Goal: Task Accomplishment & Management: Use online tool/utility

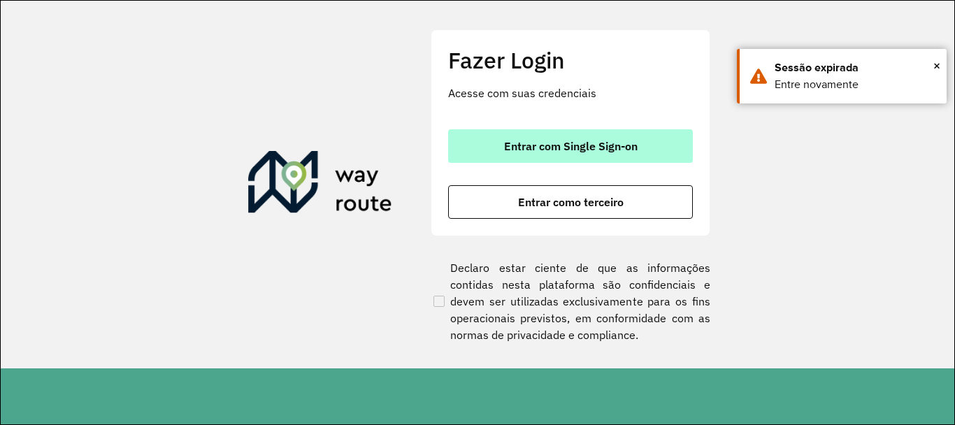
click at [522, 148] on span "Entrar com Single Sign-on" at bounding box center [571, 146] width 134 height 11
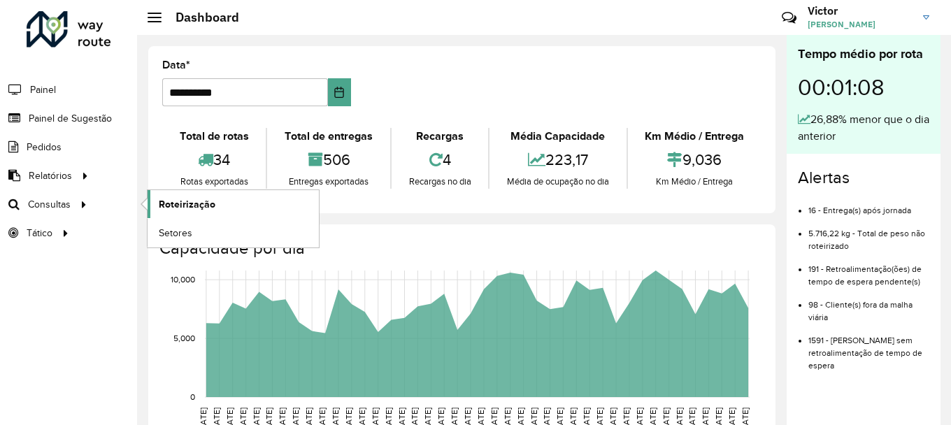
click at [187, 205] on span "Roteirização" at bounding box center [187, 204] width 57 height 15
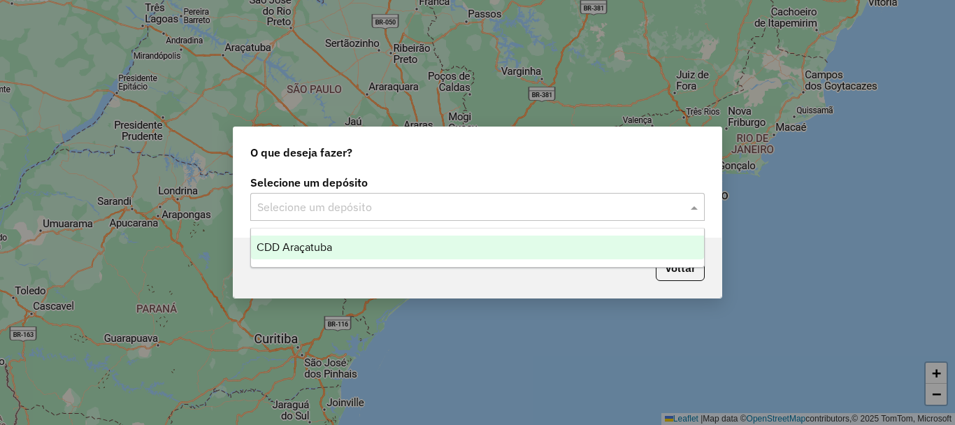
click at [297, 199] on input "text" at bounding box center [463, 207] width 413 height 17
click at [285, 252] on span "CDD Araçatuba" at bounding box center [295, 247] width 76 height 12
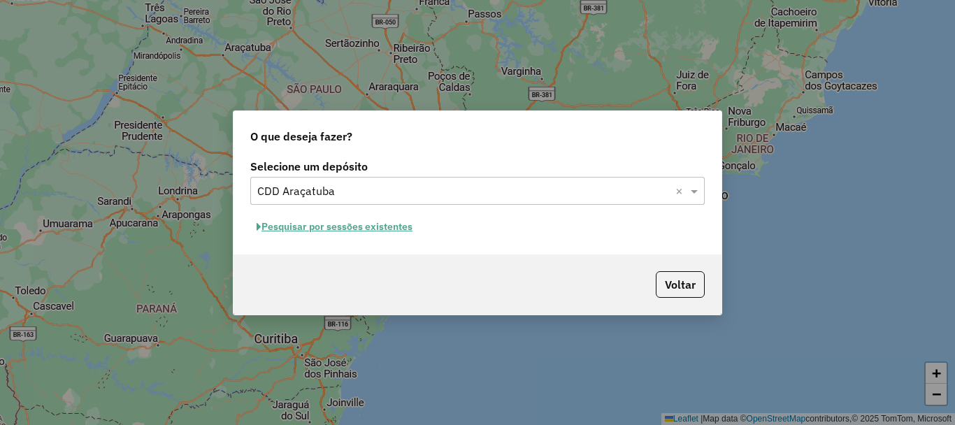
click at [321, 225] on button "Pesquisar por sessões existentes" at bounding box center [334, 227] width 169 height 22
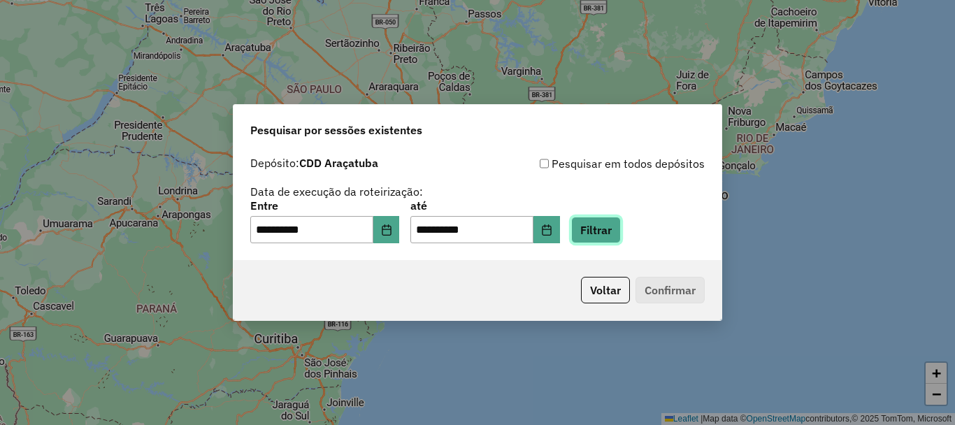
click at [621, 229] on button "Filtrar" at bounding box center [596, 230] width 50 height 27
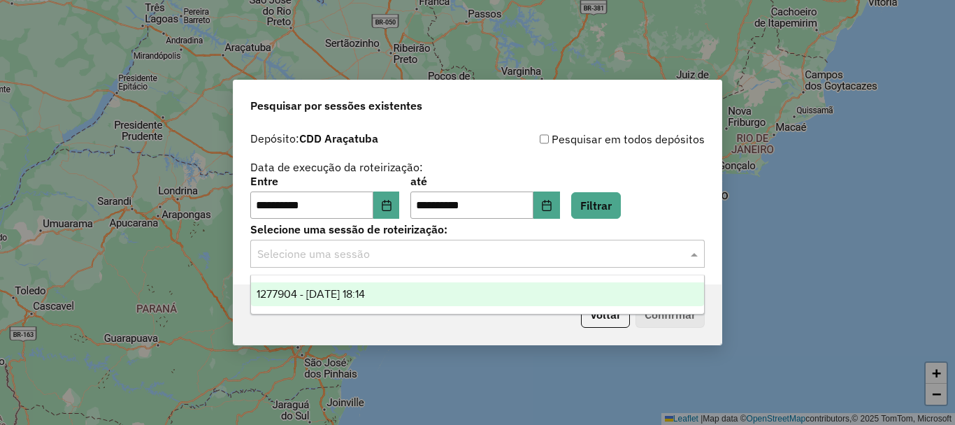
click at [370, 255] on input "text" at bounding box center [463, 254] width 413 height 17
click at [365, 294] on span "1277904 - 18/09/2025 18:14" at bounding box center [311, 294] width 108 height 12
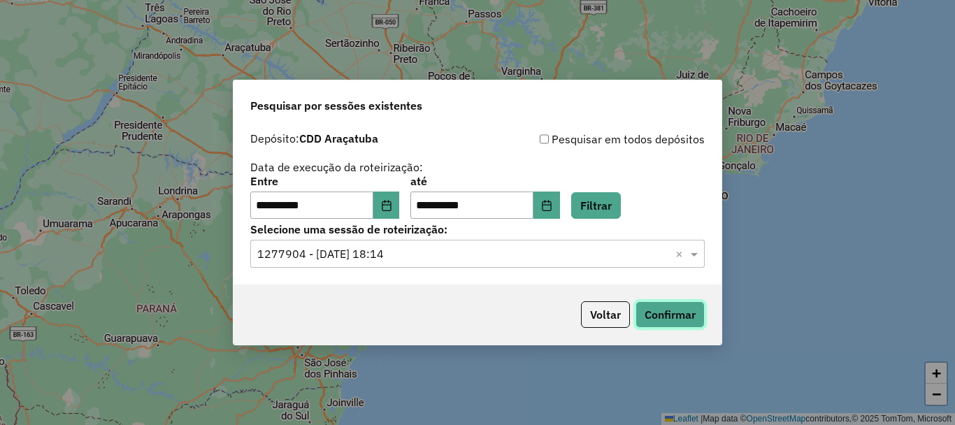
click at [681, 315] on button "Confirmar" at bounding box center [670, 314] width 69 height 27
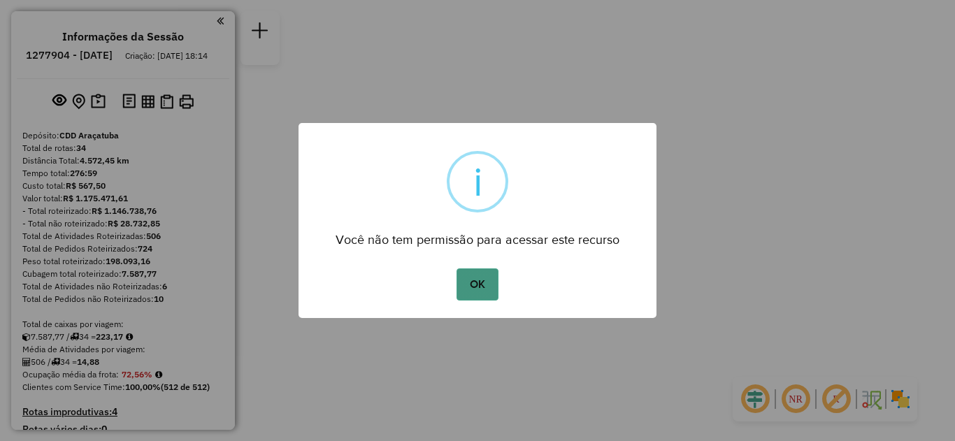
click at [485, 280] on button "OK" at bounding box center [477, 285] width 41 height 32
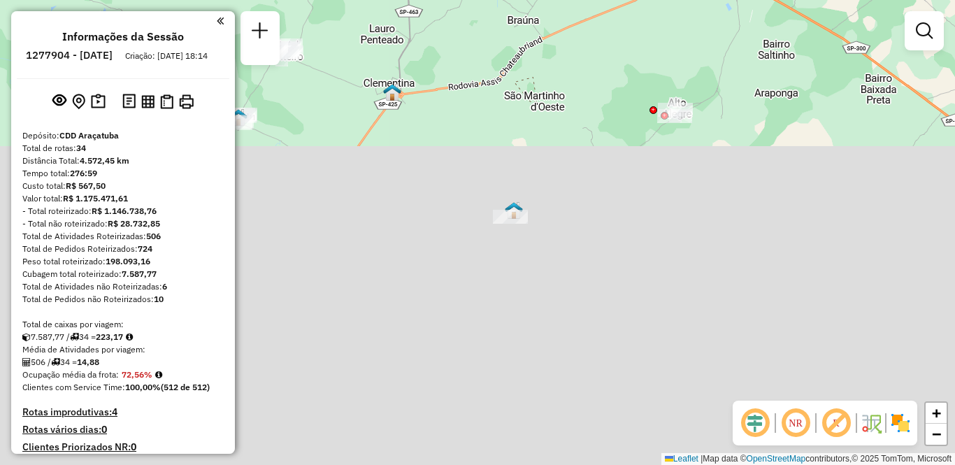
drag, startPoint x: 539, startPoint y: 246, endPoint x: 567, endPoint y: 268, distance: 35.8
click at [567, 268] on div "Janela de atendimento Grade de atendimento Capacidade Transportadoras Veículos …" at bounding box center [477, 232] width 955 height 465
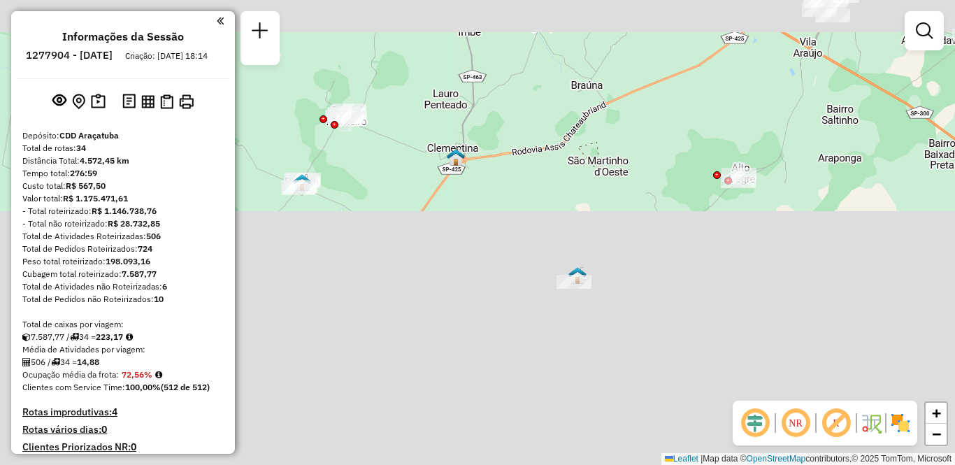
drag, startPoint x: 449, startPoint y: 121, endPoint x: 513, endPoint y: 187, distance: 92.0
click at [513, 187] on div "Janela de atendimento Grade de atendimento Capacidade Transportadoras Veículos …" at bounding box center [477, 232] width 955 height 465
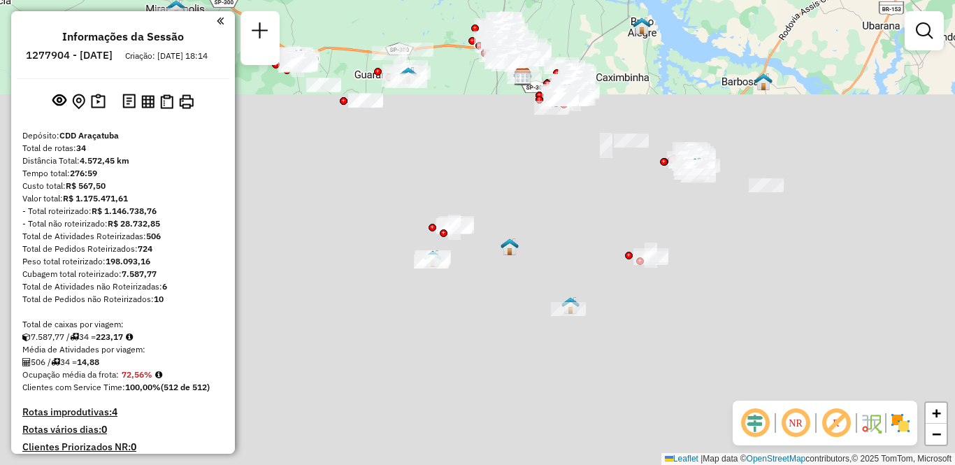
drag, startPoint x: 495, startPoint y: 94, endPoint x: 510, endPoint y: 213, distance: 120.6
click at [510, 213] on div "Janela de atendimento Grade de atendimento Capacidade Transportadoras Veículos …" at bounding box center [477, 232] width 955 height 465
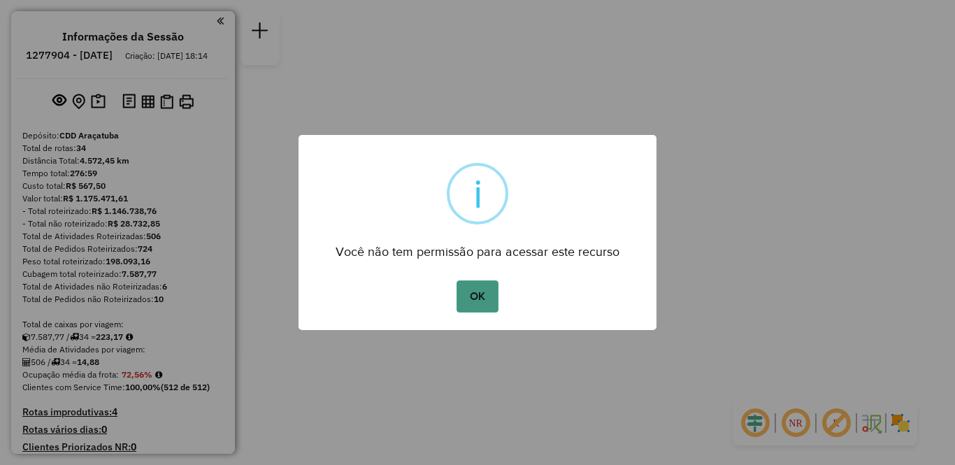
click at [481, 298] on button "OK" at bounding box center [477, 296] width 41 height 32
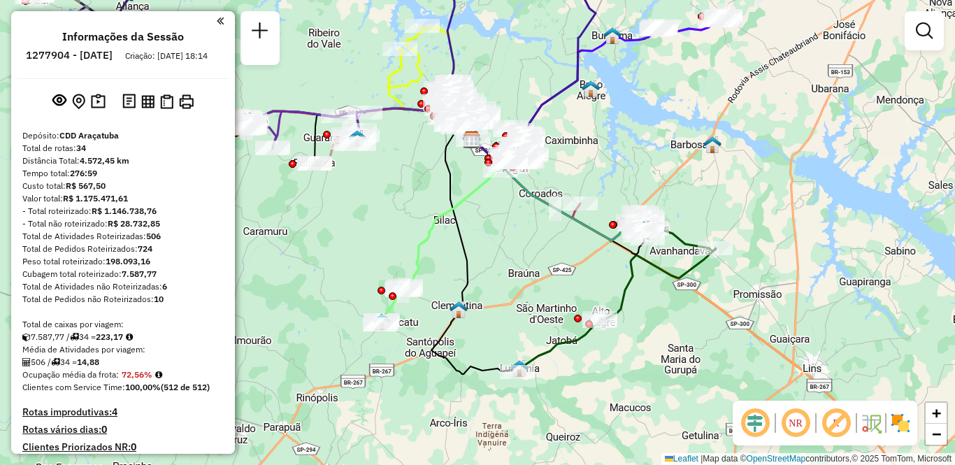
drag, startPoint x: 518, startPoint y: 345, endPoint x: 505, endPoint y: 223, distance: 122.4
click at [505, 223] on div "Janela de atendimento Grade de atendimento Capacidade Transportadoras Veículos …" at bounding box center [477, 232] width 955 height 465
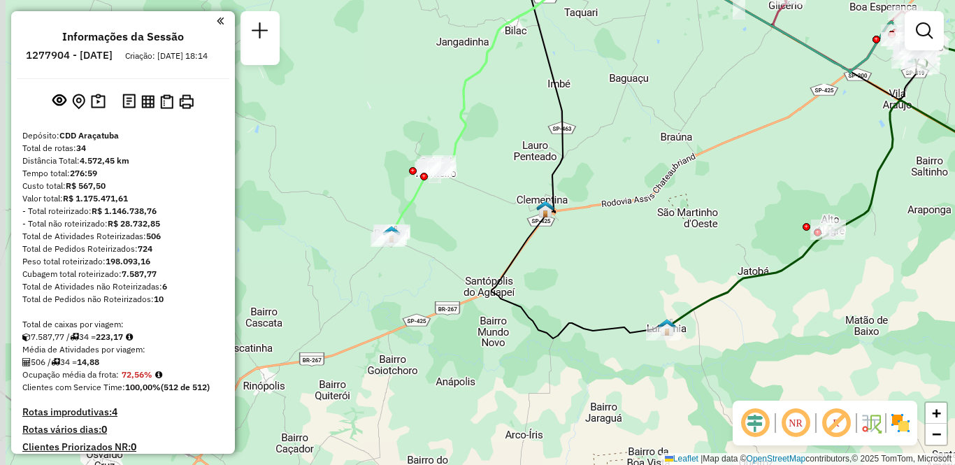
drag, startPoint x: 578, startPoint y: 211, endPoint x: 734, endPoint y: 212, distance: 155.3
click at [734, 212] on div "Janela de atendimento Grade de atendimento Capacidade Transportadoras Veículos …" at bounding box center [477, 232] width 955 height 465
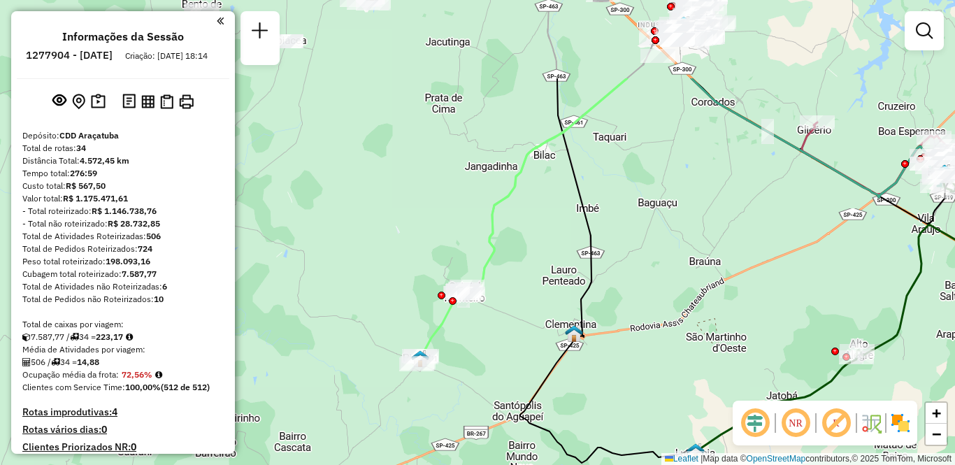
drag, startPoint x: 454, startPoint y: 213, endPoint x: 483, endPoint y: 337, distance: 127.8
click at [483, 337] on div "Janela de atendimento Grade de atendimento Capacidade Transportadoras Veículos …" at bounding box center [477, 232] width 955 height 465
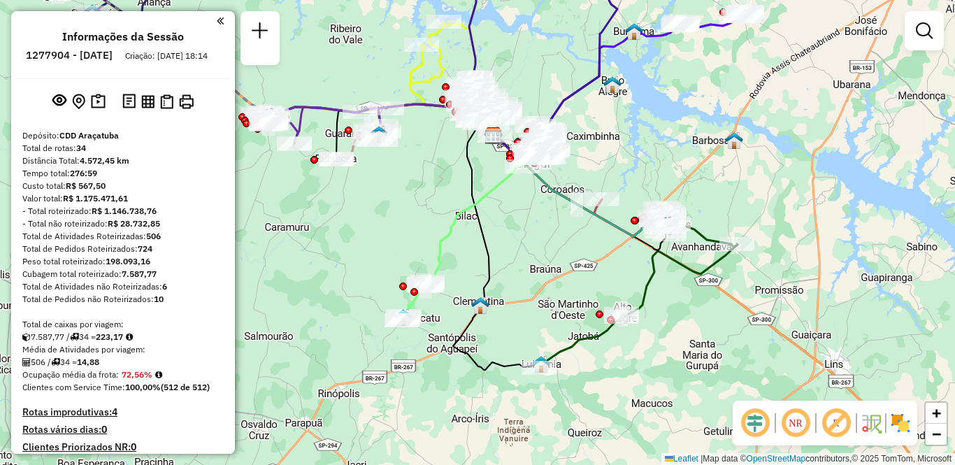
drag, startPoint x: 612, startPoint y: 285, endPoint x: 564, endPoint y: 255, distance: 56.3
click at [564, 255] on div "Janela de atendimento Grade de atendimento Capacidade Transportadoras Veículos …" at bounding box center [477, 232] width 955 height 465
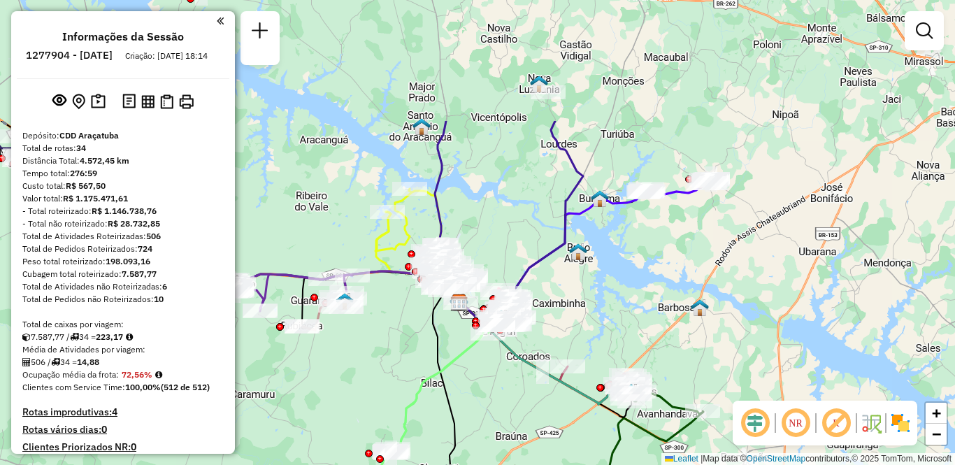
drag, startPoint x: 640, startPoint y: 102, endPoint x: 606, endPoint y: 269, distance: 170.6
click at [606, 269] on div "Janela de atendimento Grade de atendimento Capacidade Transportadoras Veículos …" at bounding box center [477, 232] width 955 height 465
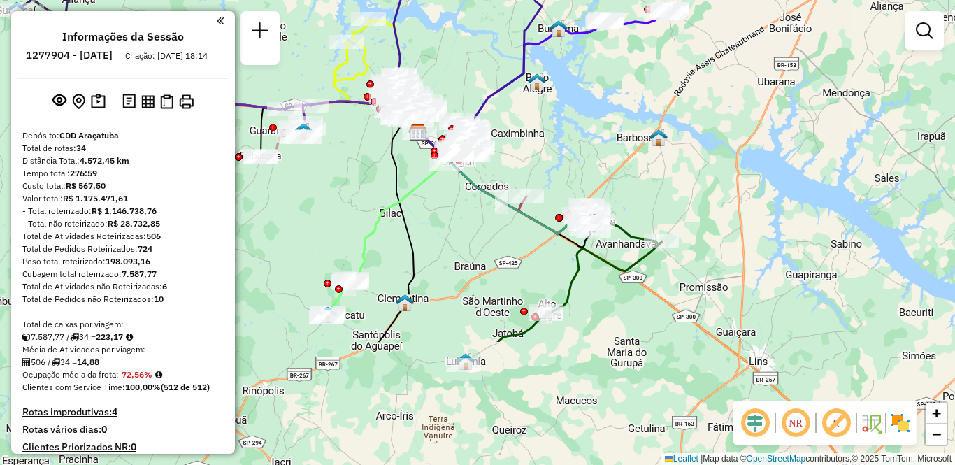
drag, startPoint x: 609, startPoint y: 283, endPoint x: 568, endPoint y: 113, distance: 174.9
click at [568, 113] on div "Janela de atendimento Grade de atendimento Capacidade Transportadoras Veículos …" at bounding box center [477, 232] width 955 height 465
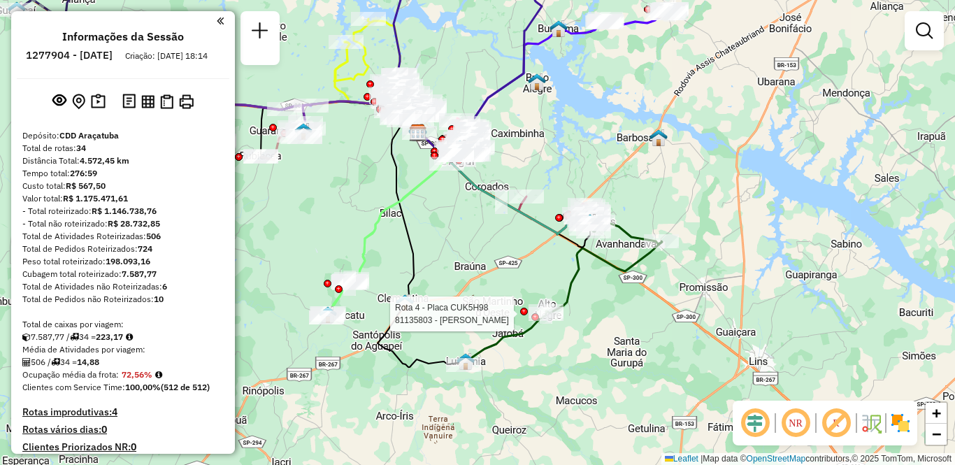
select select "**********"
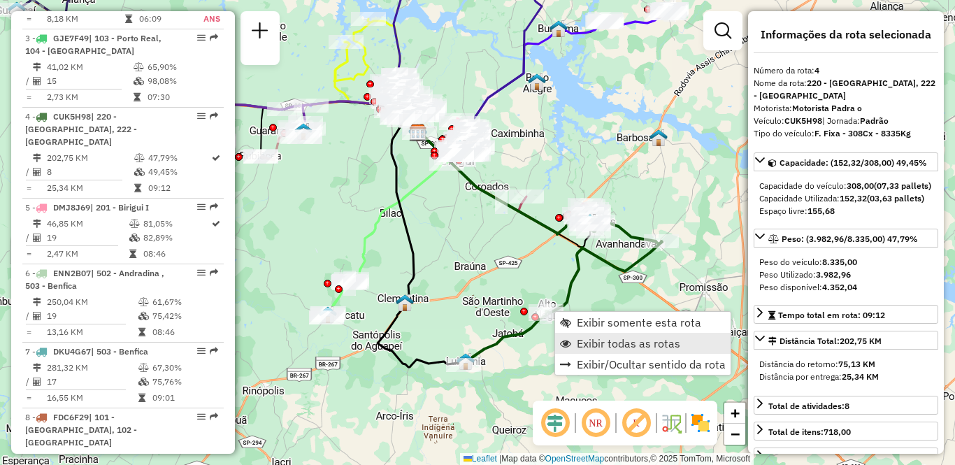
scroll to position [809, 0]
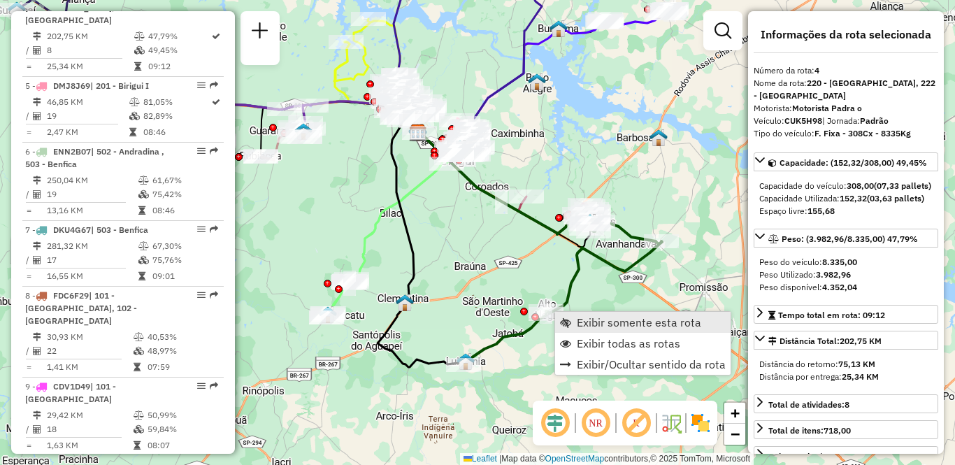
click at [599, 325] on span "Exibir somente esta rota" at bounding box center [639, 322] width 125 height 11
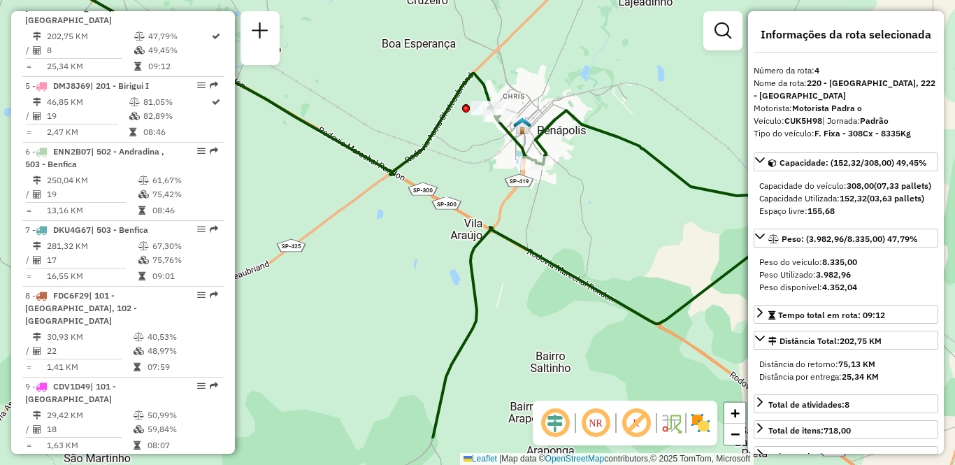
drag, startPoint x: 490, startPoint y: 267, endPoint x: 449, endPoint y: 139, distance: 134.5
click at [449, 139] on div "Janela de atendimento Grade de atendimento Capacidade Transportadoras Veículos …" at bounding box center [477, 232] width 955 height 465
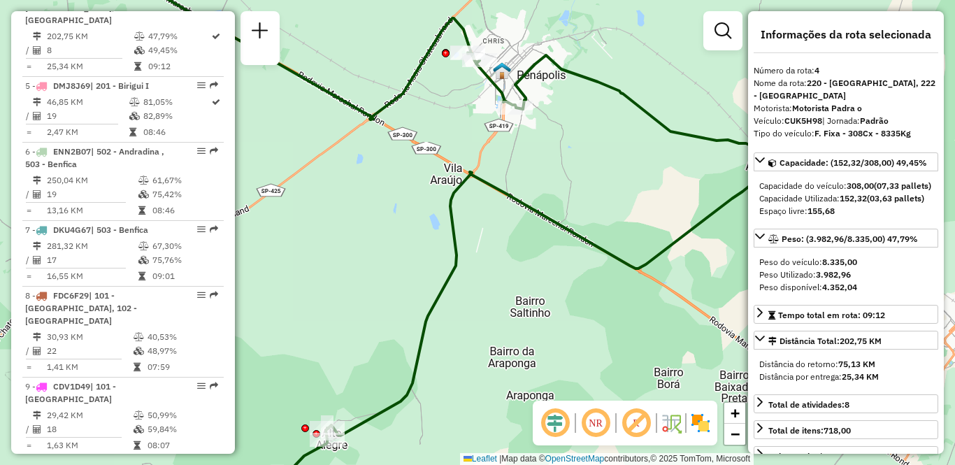
click at [703, 416] on img at bounding box center [701, 423] width 22 height 22
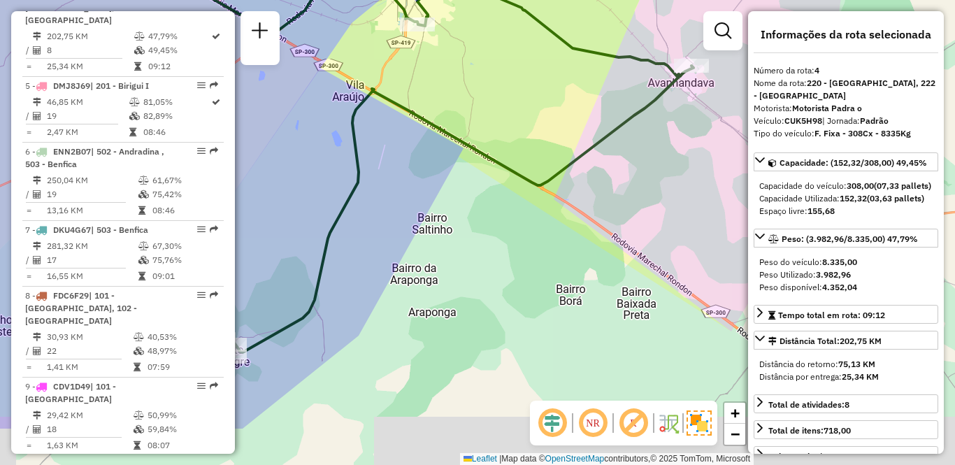
drag, startPoint x: 578, startPoint y: 341, endPoint x: 550, endPoint y: 286, distance: 61.0
click at [550, 286] on div "Janela de atendimento Grade de atendimento Capacidade Transportadoras Veículos …" at bounding box center [477, 232] width 955 height 465
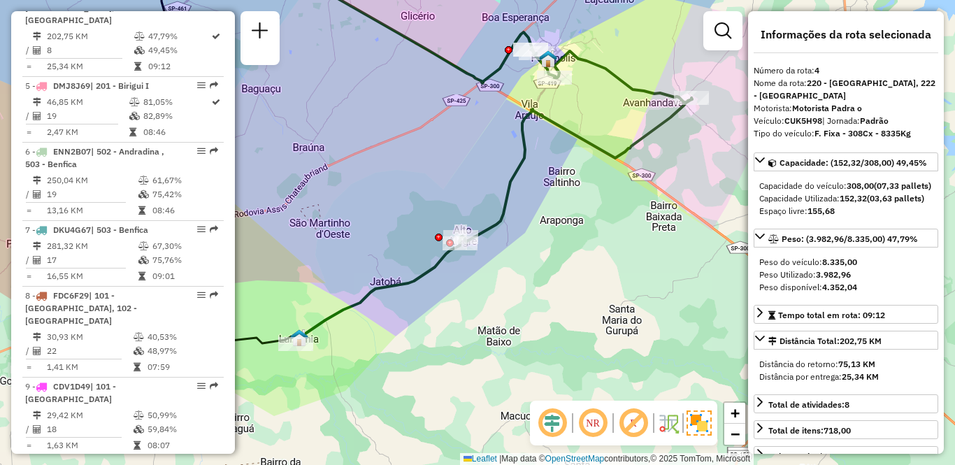
drag, startPoint x: 490, startPoint y: 320, endPoint x: 552, endPoint y: 243, distance: 98.5
click at [552, 243] on div "Janela de atendimento Grade de atendimento Capacidade Transportadoras Veículos …" at bounding box center [477, 232] width 955 height 465
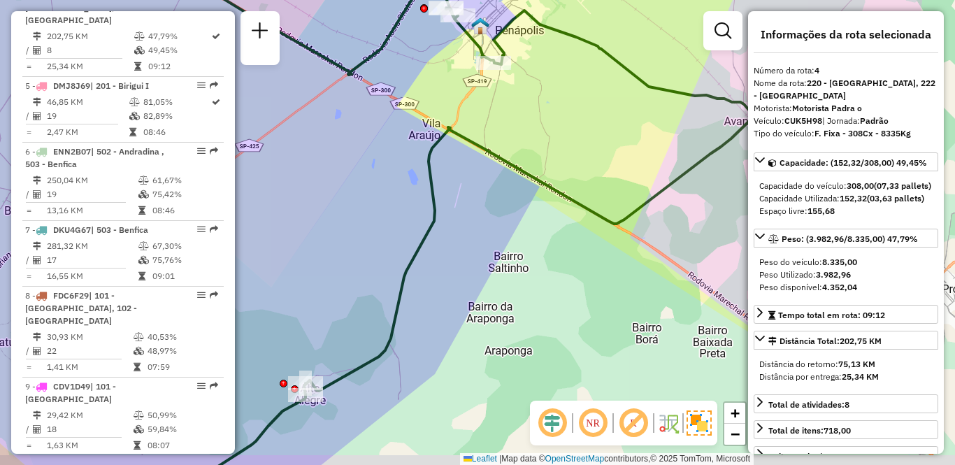
drag, startPoint x: 674, startPoint y: 171, endPoint x: 439, endPoint y: 99, distance: 245.1
click at [439, 99] on div "Janela de atendimento Grade de atendimento Capacidade Transportadoras Veículos …" at bounding box center [477, 232] width 955 height 465
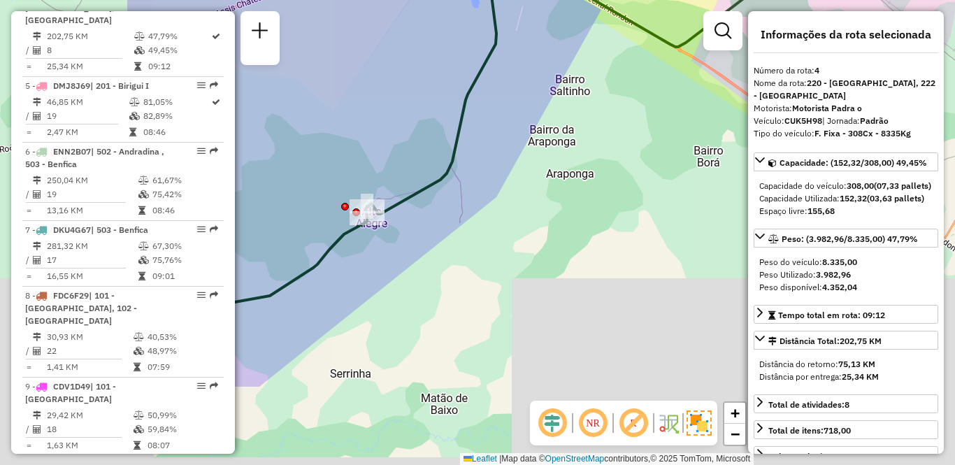
drag, startPoint x: 426, startPoint y: 278, endPoint x: 672, endPoint y: 119, distance: 293.0
click at [672, 119] on div "Janela de atendimento Grade de atendimento Capacidade Transportadoras Veículos …" at bounding box center [477, 232] width 955 height 465
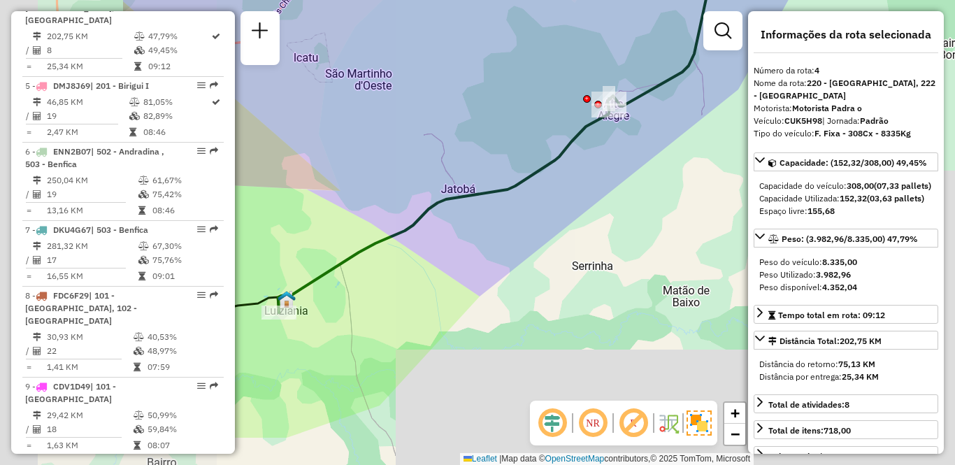
drag, startPoint x: 400, startPoint y: 215, endPoint x: 627, endPoint y: 129, distance: 243.1
click at [627, 129] on div "Janela de atendimento Grade de atendimento Capacidade Transportadoras Veículos …" at bounding box center [477, 232] width 955 height 465
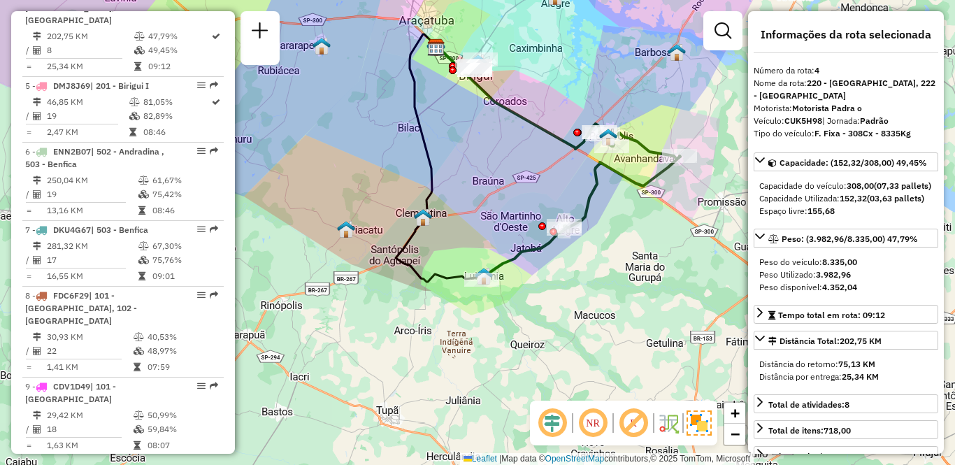
drag, startPoint x: 641, startPoint y: 206, endPoint x: 625, endPoint y: 241, distance: 37.9
click at [625, 241] on div "Janela de atendimento Grade de atendimento Capacidade Transportadoras Veículos …" at bounding box center [477, 232] width 955 height 465
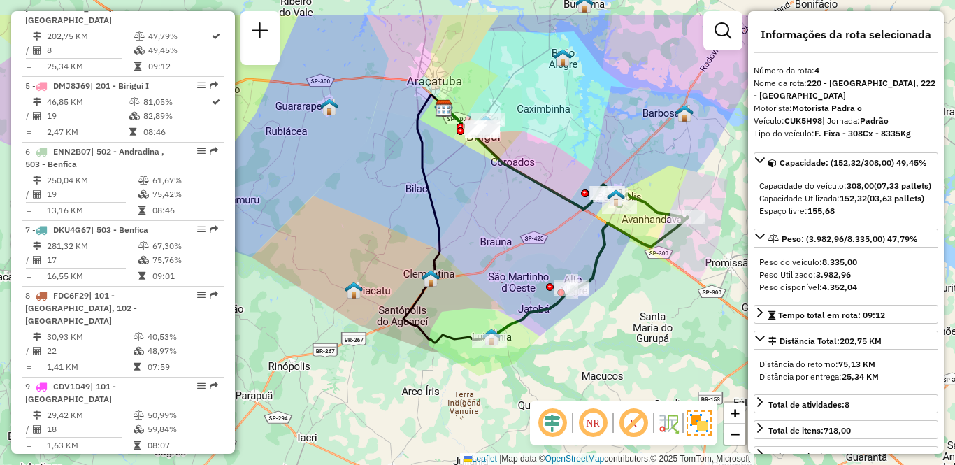
drag, startPoint x: 499, startPoint y: 151, endPoint x: 506, endPoint y: 212, distance: 61.3
click at [506, 212] on div "Janela de atendimento Grade de atendimento Capacidade Transportadoras Veículos …" at bounding box center [477, 232] width 955 height 465
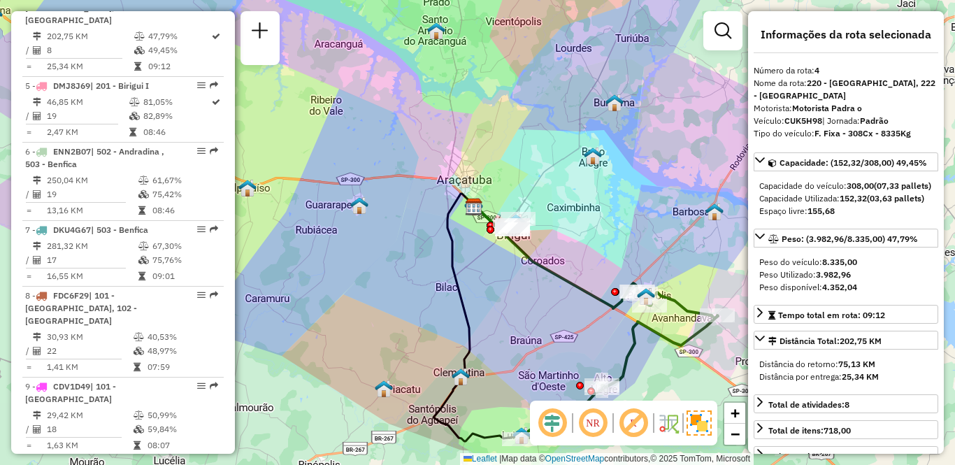
drag, startPoint x: 520, startPoint y: 350, endPoint x: 516, endPoint y: 316, distance: 34.5
click at [516, 316] on div "Janela de atendimento Grade de atendimento Capacidade Transportadoras Veículos …" at bounding box center [477, 232] width 955 height 465
click at [590, 425] on em at bounding box center [593, 423] width 34 height 34
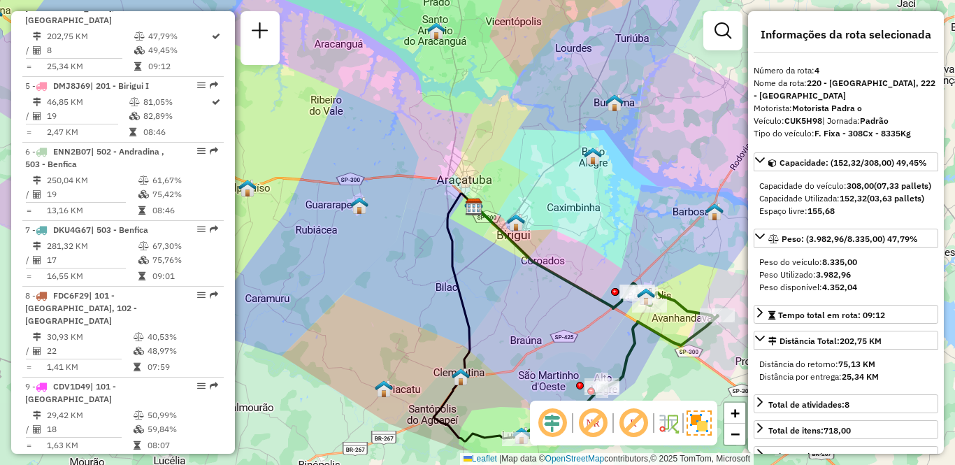
click at [590, 425] on em at bounding box center [593, 423] width 34 height 34
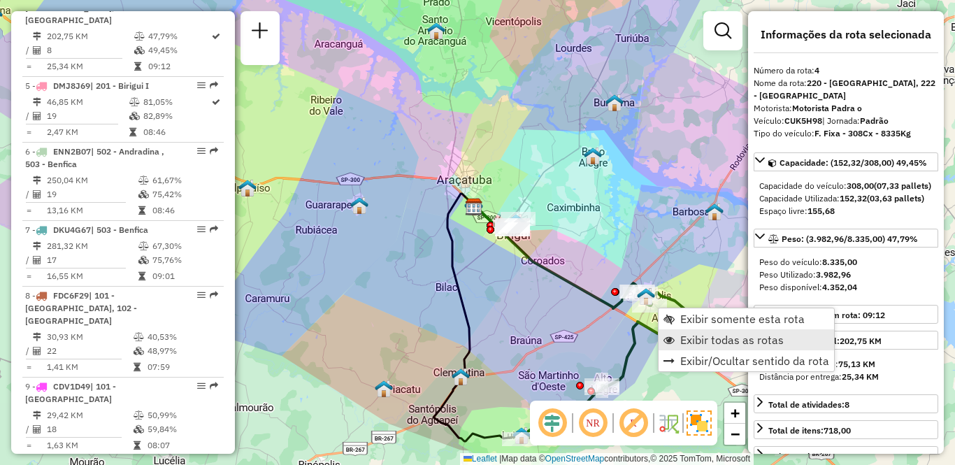
click at [692, 346] on span "Exibir todas as rotas" at bounding box center [733, 339] width 104 height 11
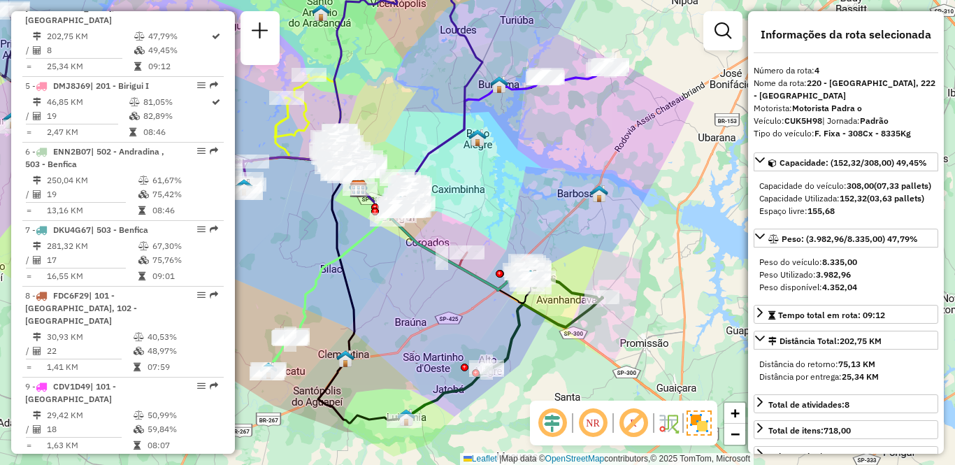
drag, startPoint x: 678, startPoint y: 343, endPoint x: 563, endPoint y: 325, distance: 116.8
click at [563, 325] on icon at bounding box center [503, 347] width 199 height 148
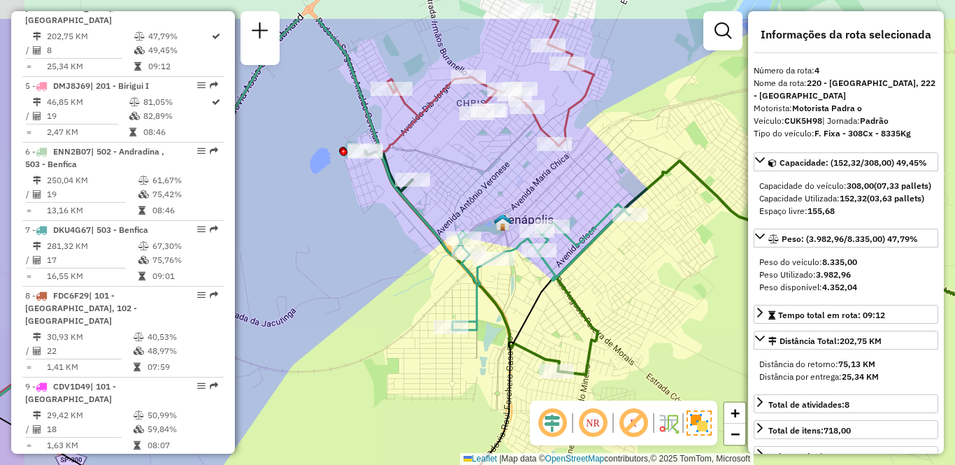
drag, startPoint x: 341, startPoint y: 241, endPoint x: 423, endPoint y: 276, distance: 88.7
click at [378, 306] on div "Janela de atendimento Grade de atendimento Capacidade Transportadoras Veículos …" at bounding box center [477, 232] width 955 height 465
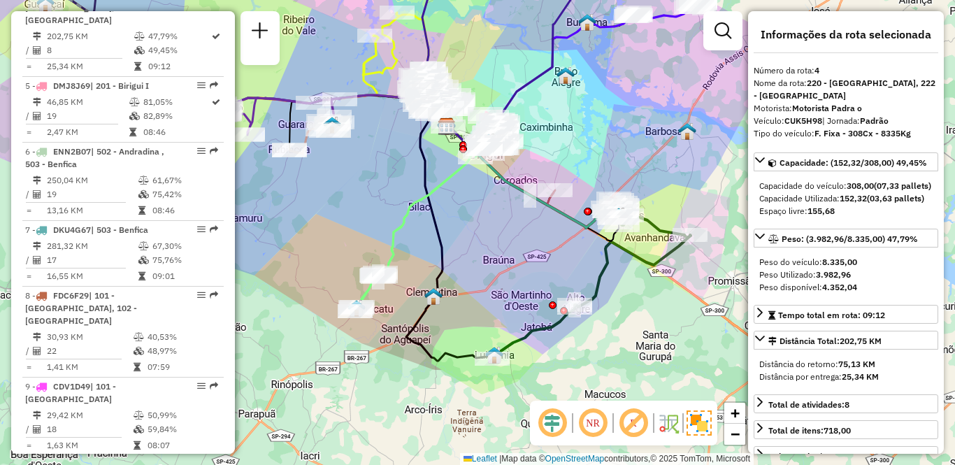
drag, startPoint x: 420, startPoint y: 201, endPoint x: 483, endPoint y: 235, distance: 71.1
click at [483, 235] on div "Janela de atendimento Grade de atendimento Capacidade Transportadoras Veículos …" at bounding box center [477, 232] width 955 height 465
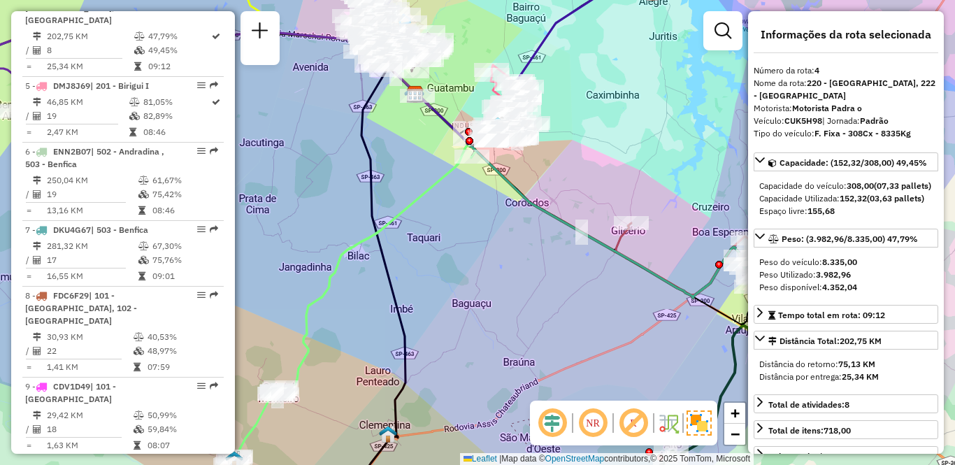
click at [633, 423] on em at bounding box center [634, 423] width 34 height 34
click at [630, 422] on em at bounding box center [634, 423] width 34 height 34
click at [634, 422] on em at bounding box center [634, 423] width 34 height 34
click at [553, 420] on em at bounding box center [553, 423] width 34 height 34
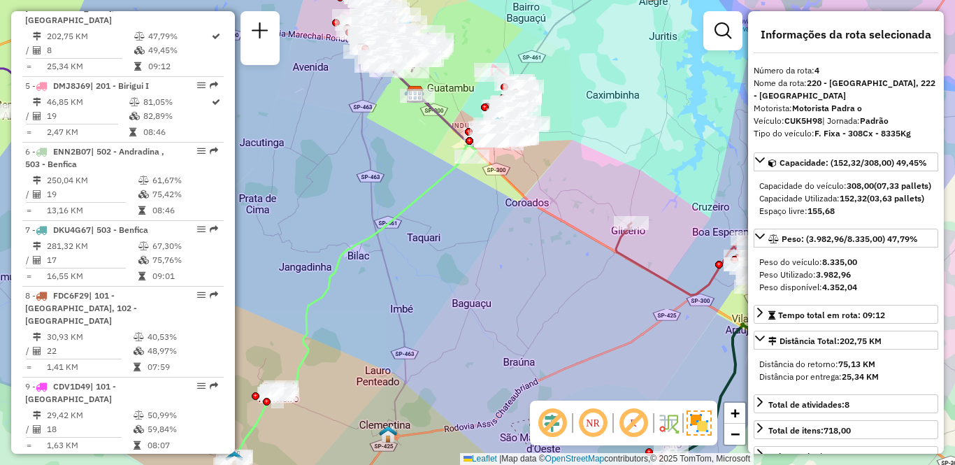
click at [553, 420] on em at bounding box center [553, 423] width 34 height 34
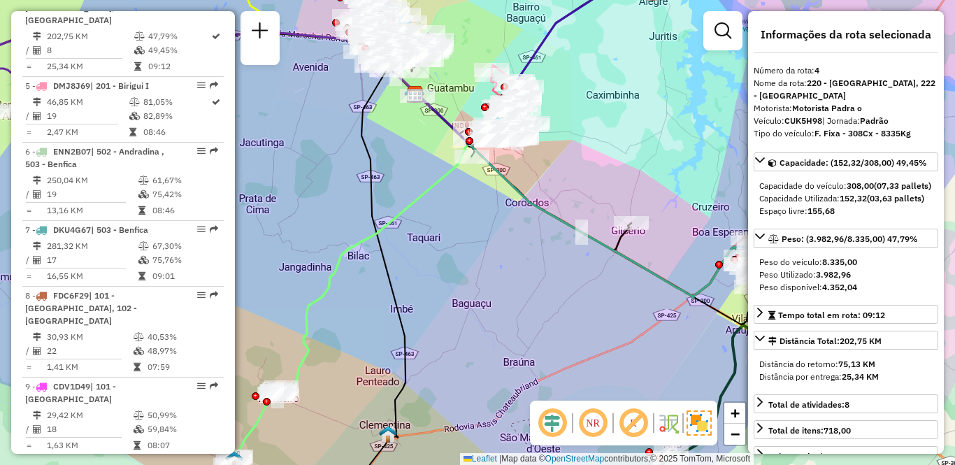
click at [553, 420] on em at bounding box center [553, 423] width 34 height 34
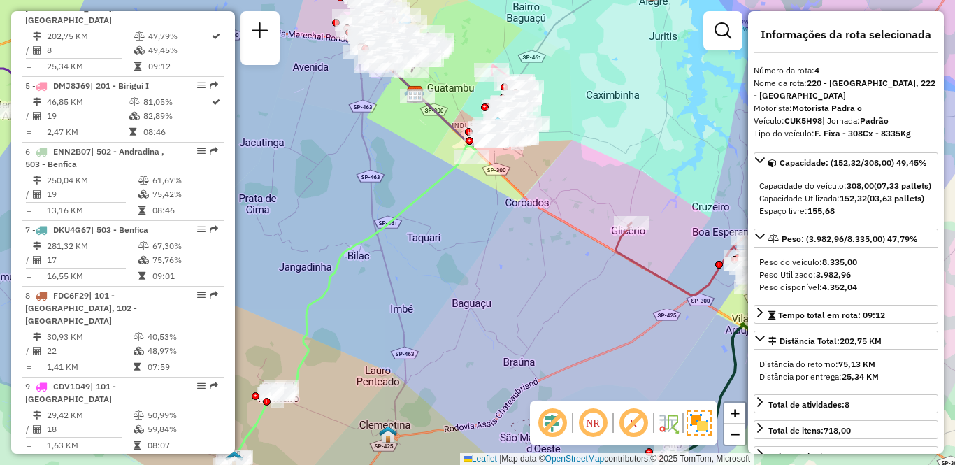
click at [553, 420] on em at bounding box center [553, 423] width 34 height 34
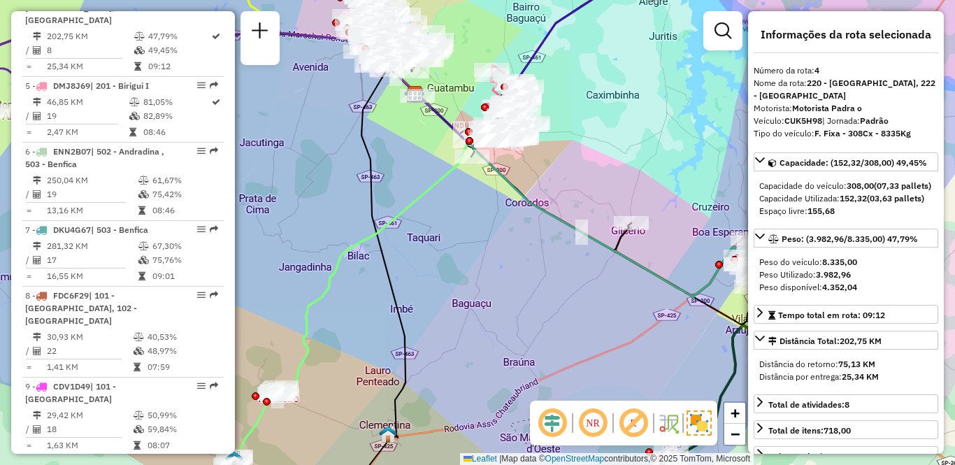
click at [590, 425] on em at bounding box center [593, 423] width 34 height 34
click at [667, 426] on img at bounding box center [668, 423] width 22 height 22
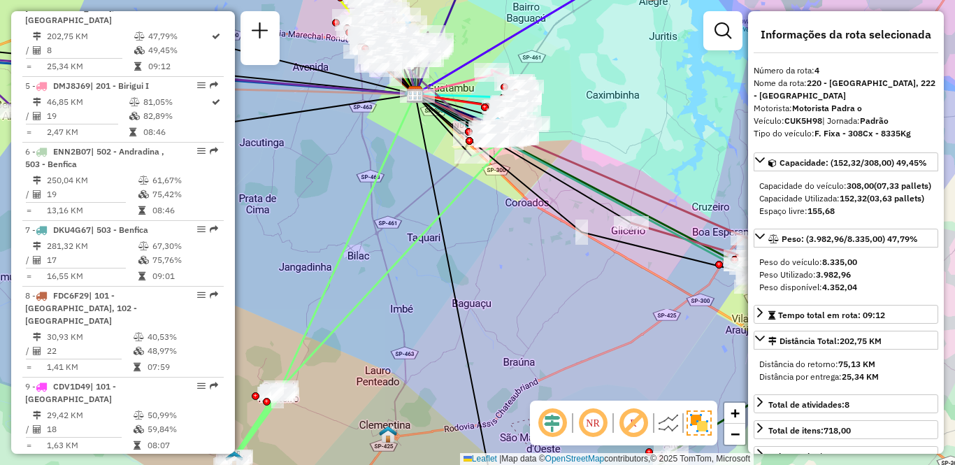
click at [667, 426] on img at bounding box center [668, 423] width 22 height 22
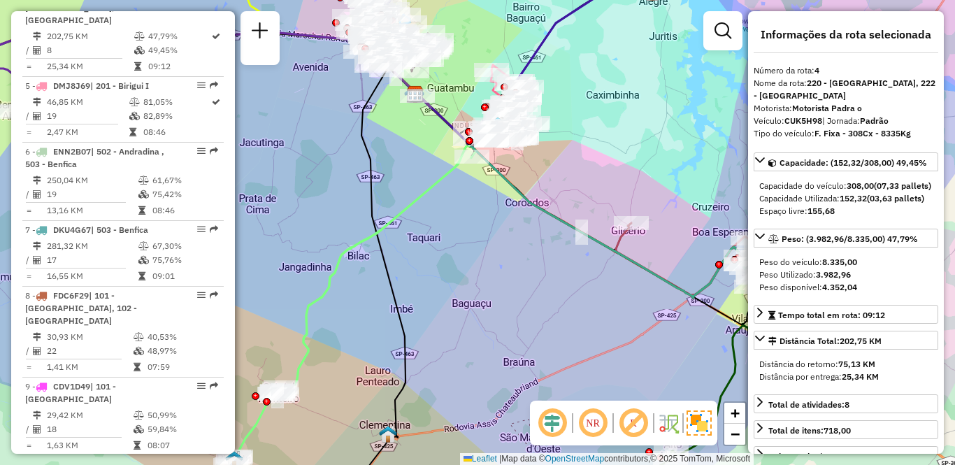
click at [667, 426] on img at bounding box center [668, 423] width 22 height 22
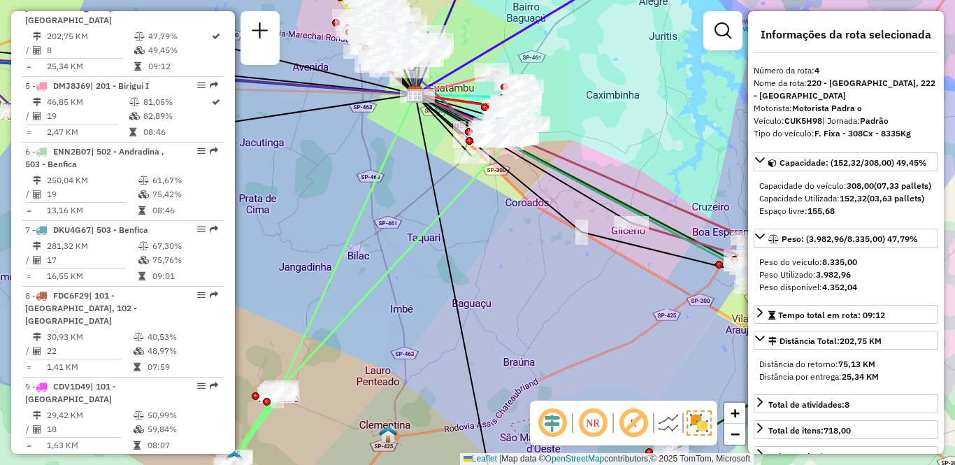
click at [667, 426] on img at bounding box center [668, 423] width 22 height 22
